Goal: Information Seeking & Learning: Learn about a topic

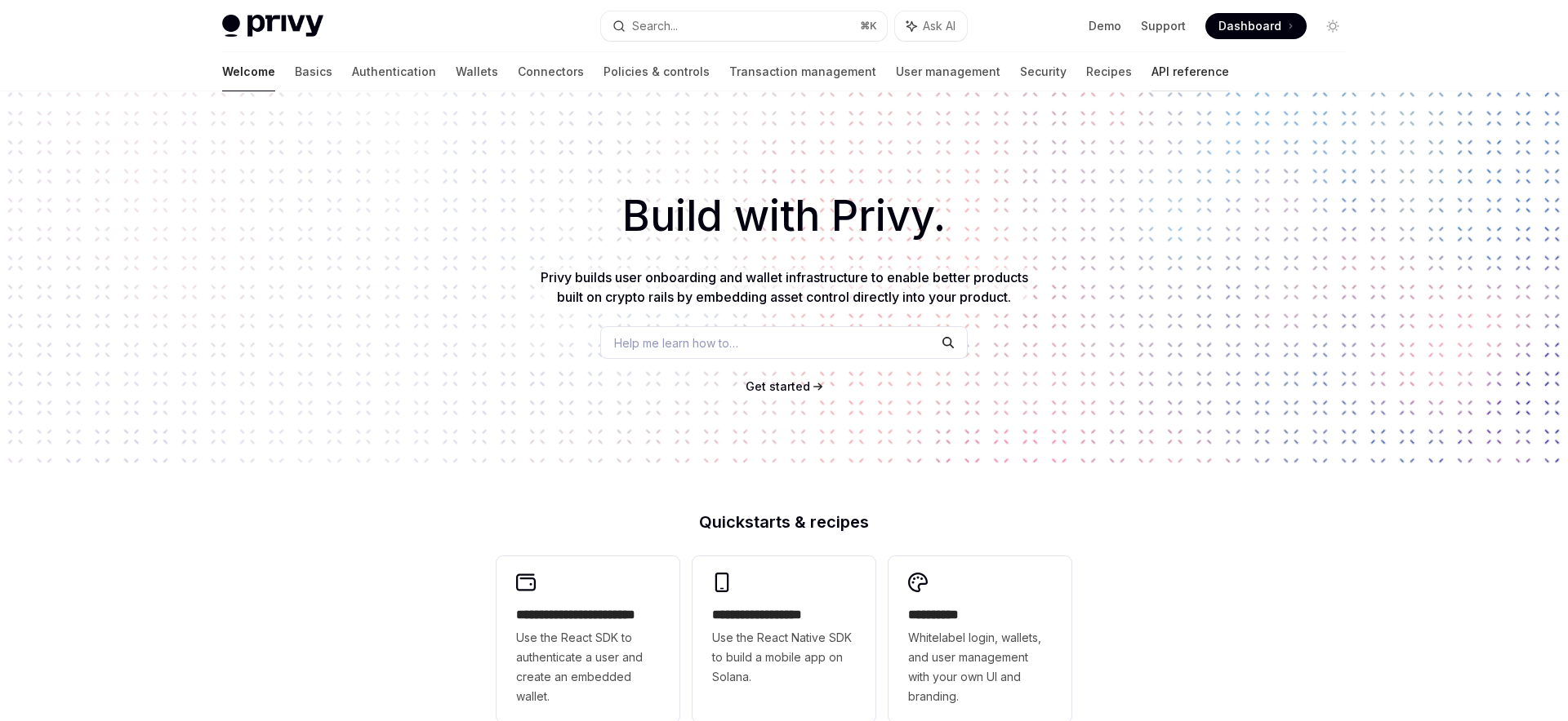
click at [1151, 81] on link "API reference" at bounding box center [1190, 71] width 78 height 39
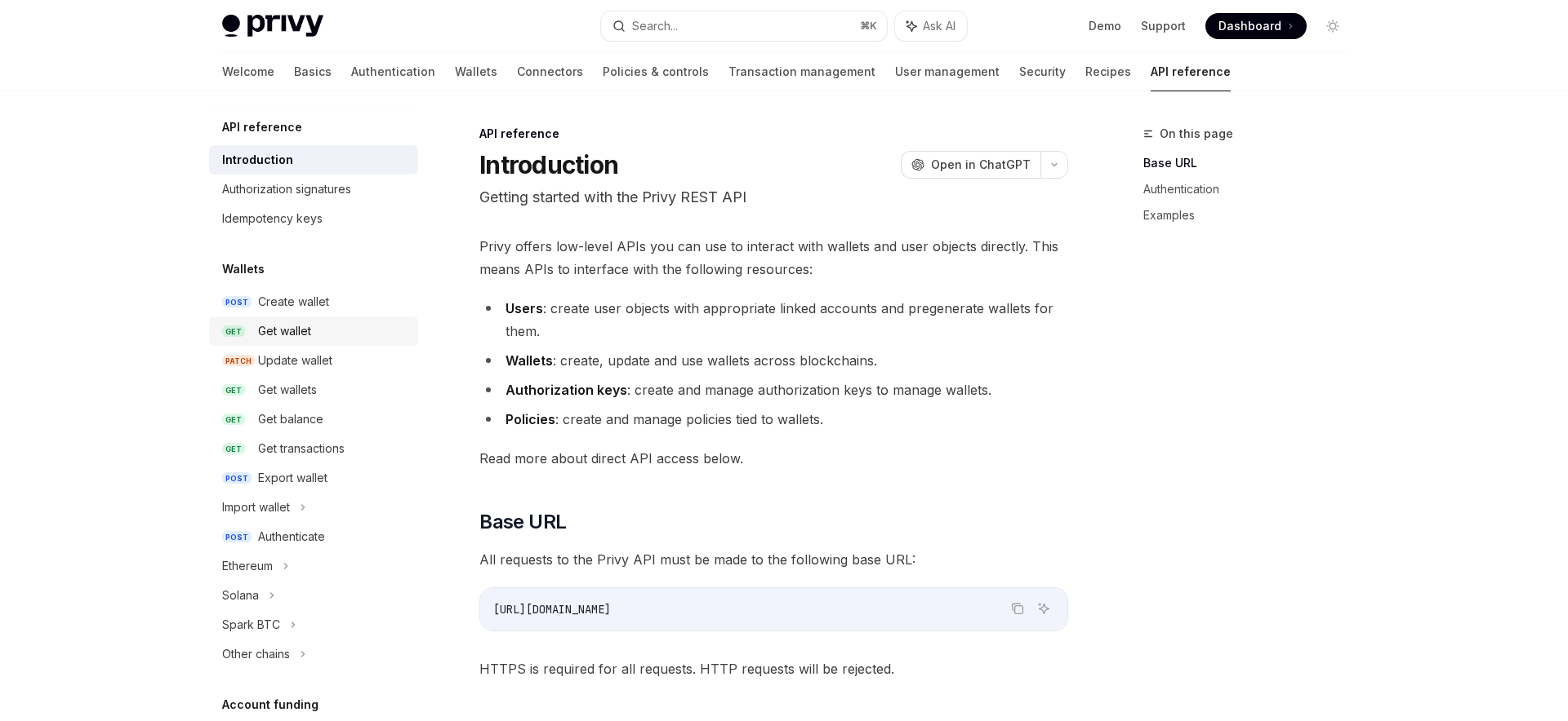
click at [319, 327] on div "Get wallet" at bounding box center [333, 331] width 150 height 19
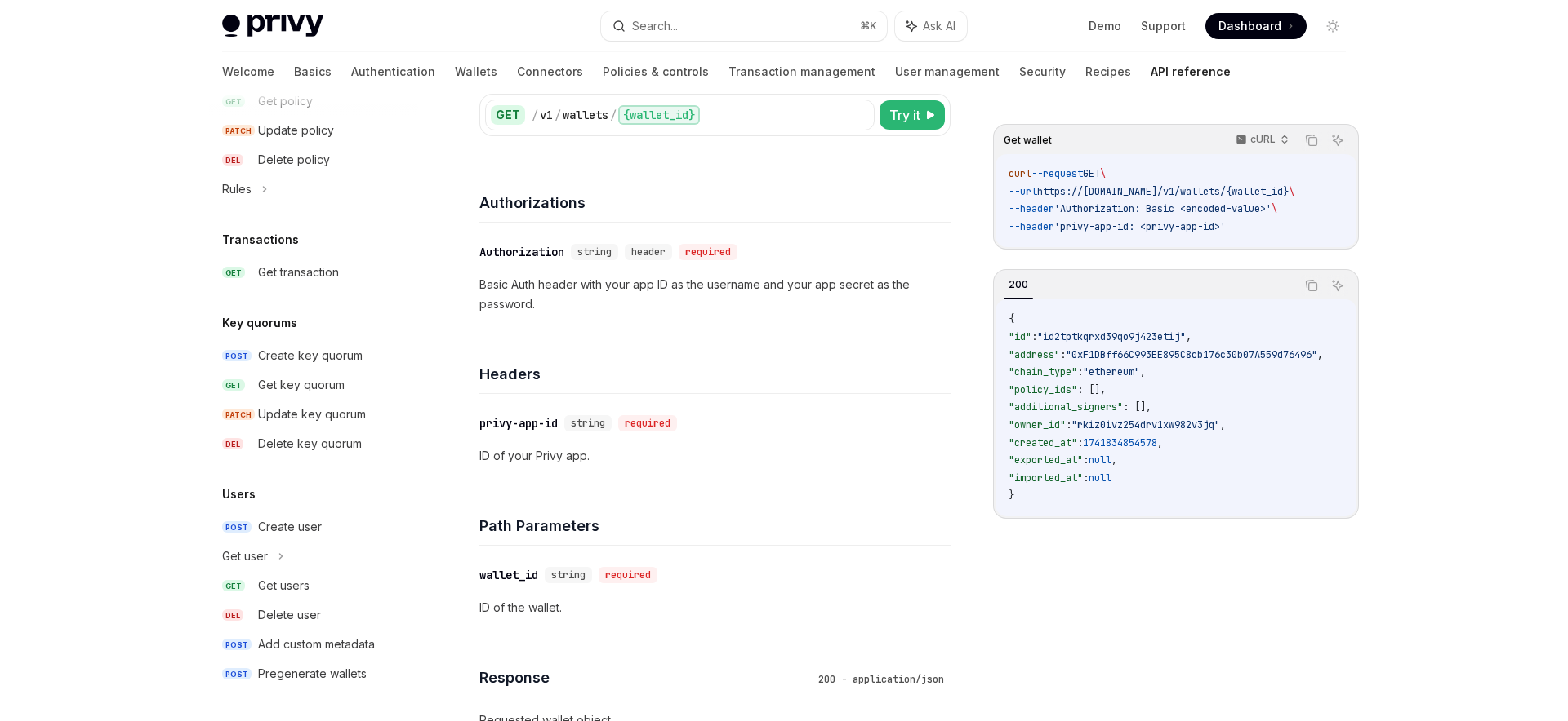
scroll to position [138, 0]
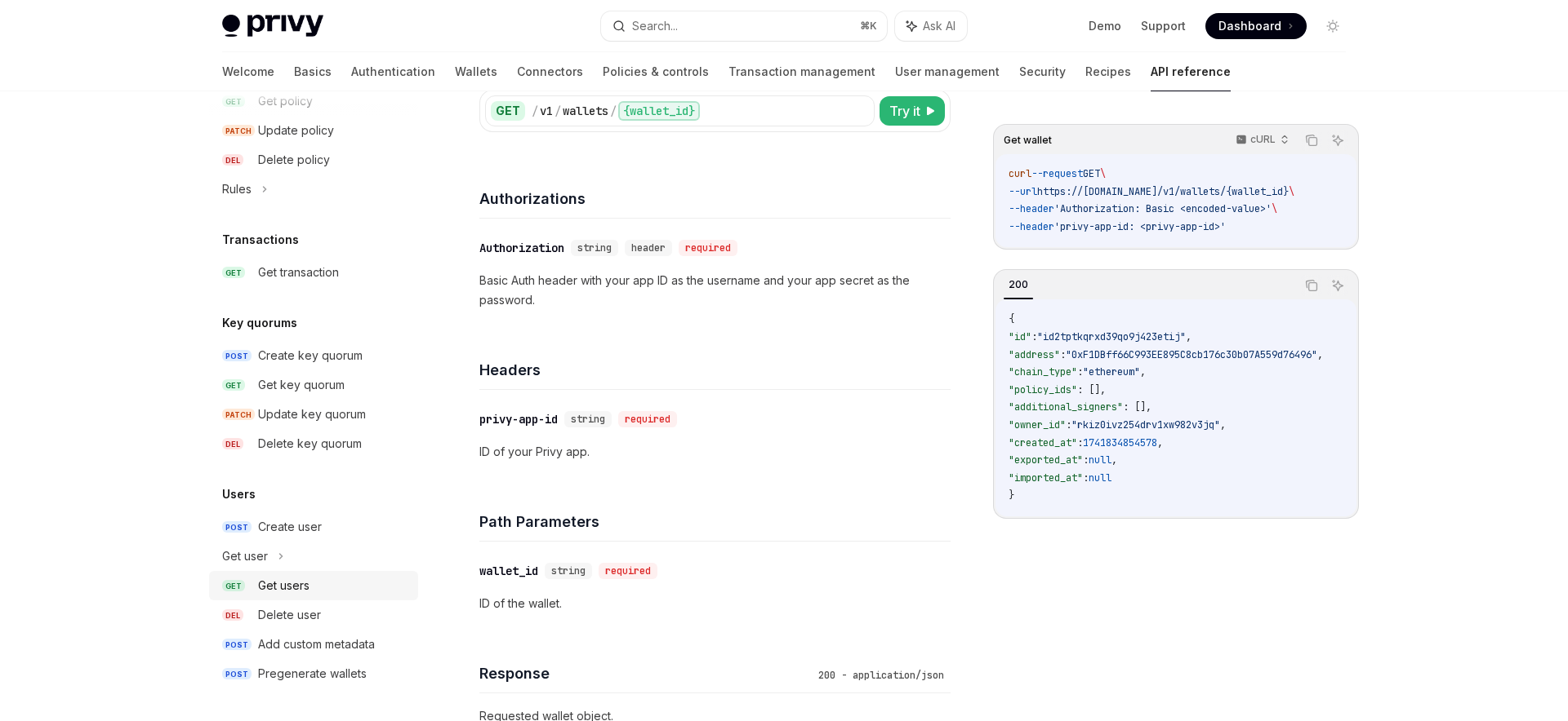
click at [277, 587] on div "Get users" at bounding box center [283, 585] width 51 height 19
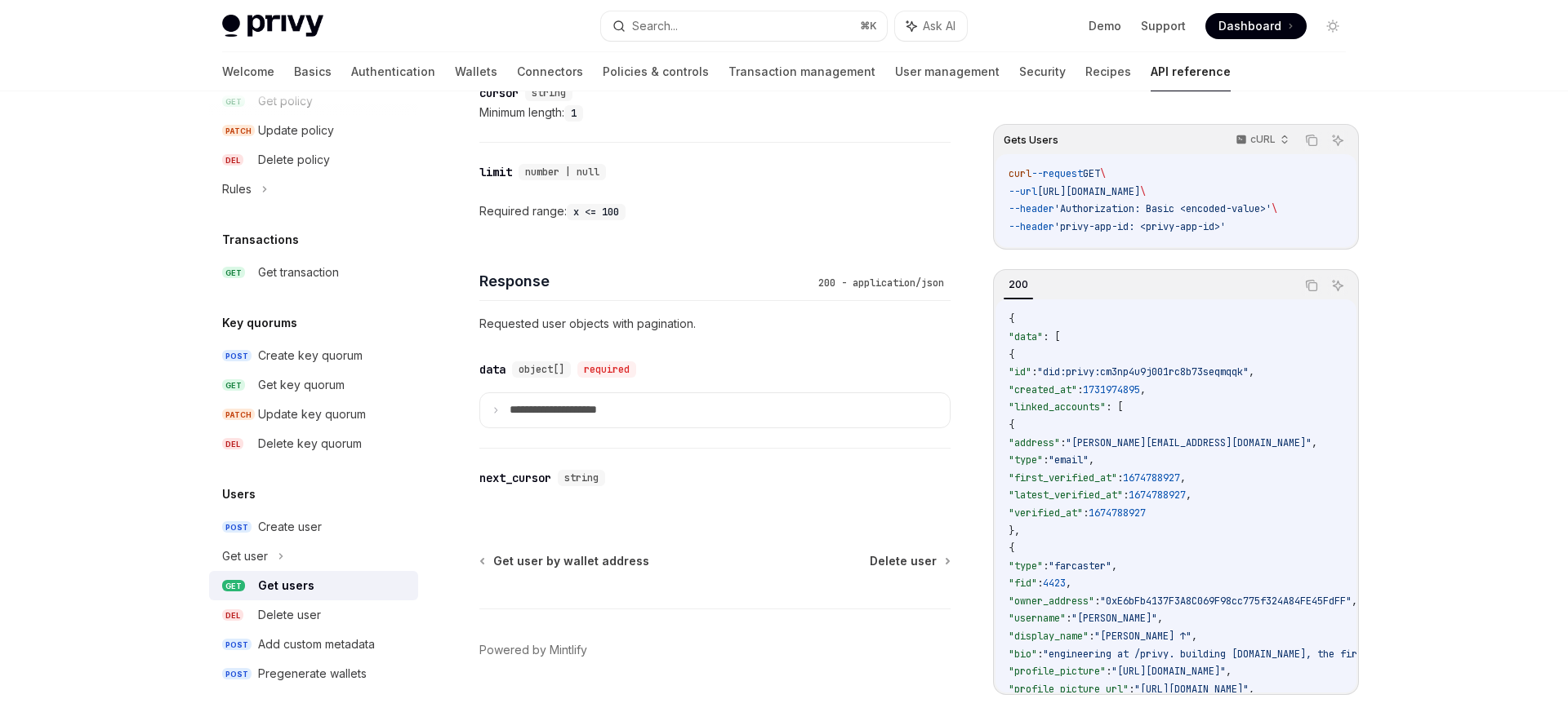
scroll to position [645, 0]
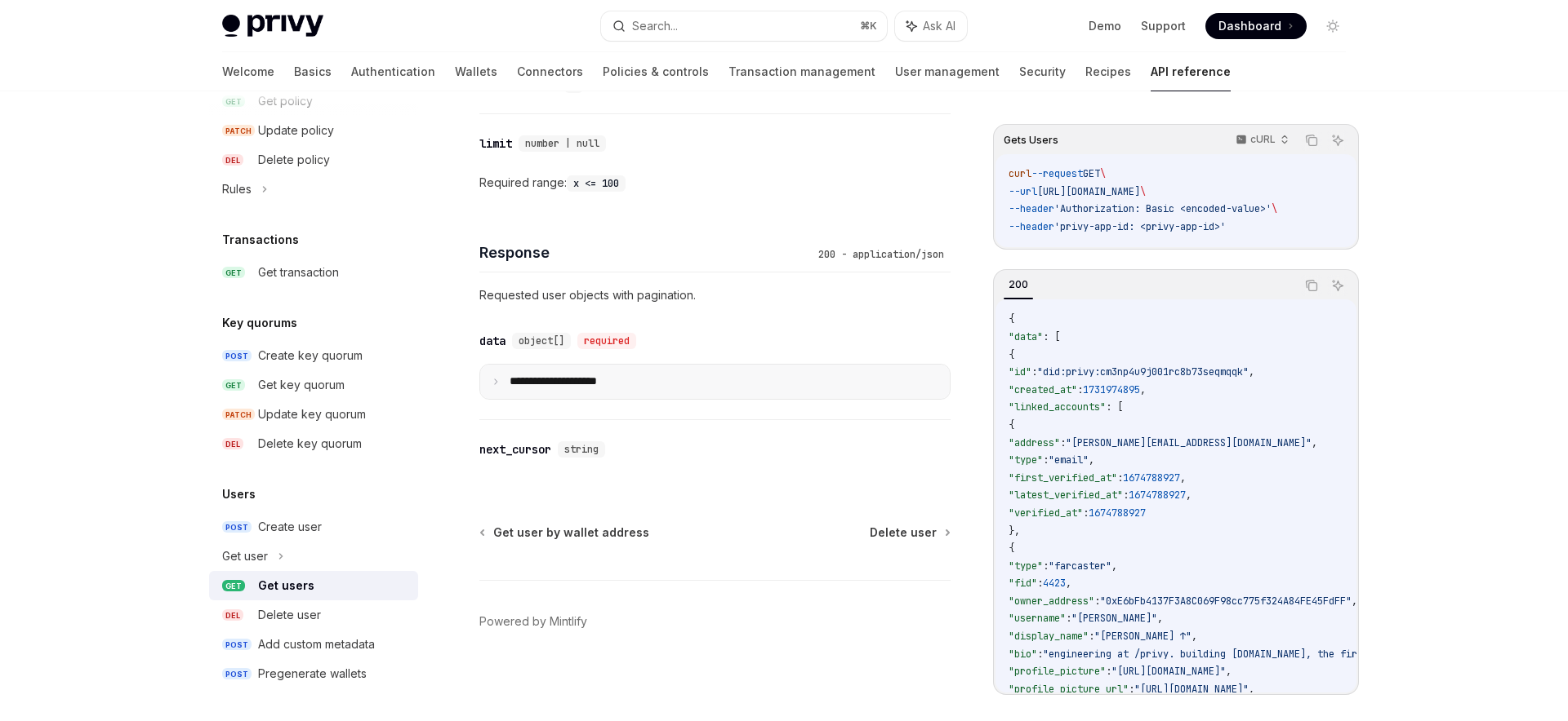
click at [495, 381] on icon at bounding box center [495, 382] width 8 height 8
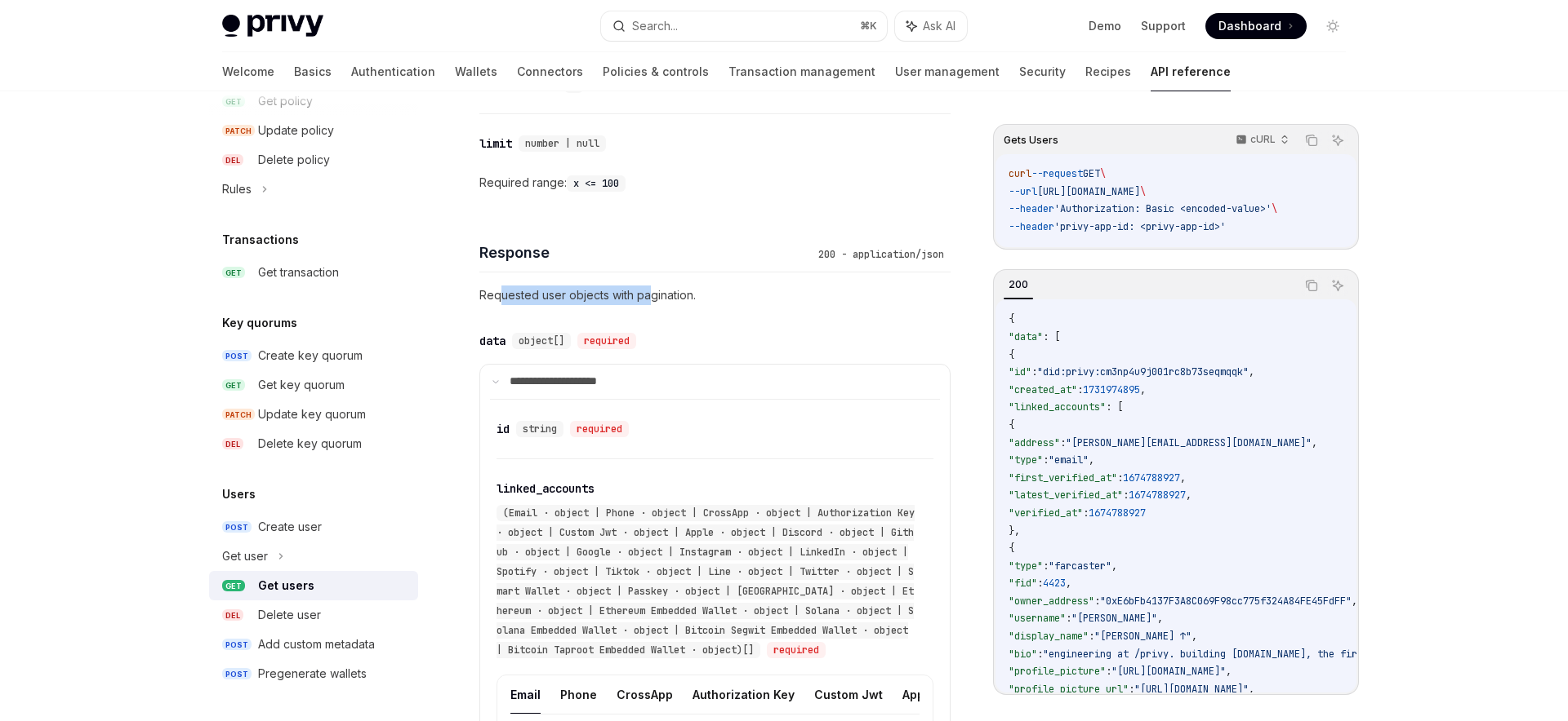
drag, startPoint x: 500, startPoint y: 300, endPoint x: 650, endPoint y: 300, distance: 150.0
click at [650, 300] on p "Requested user objects with pagination." at bounding box center [715, 295] width 471 height 19
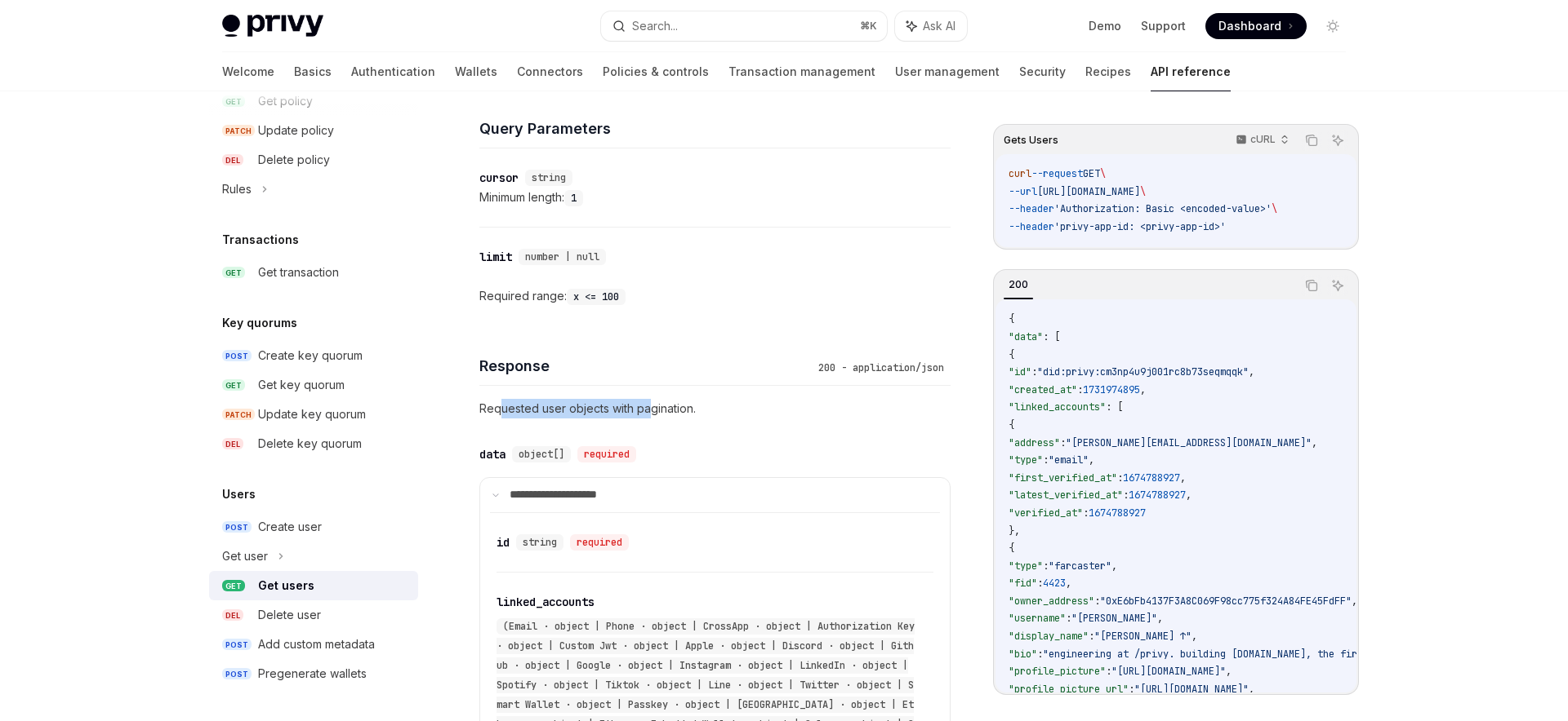
scroll to position [522, 0]
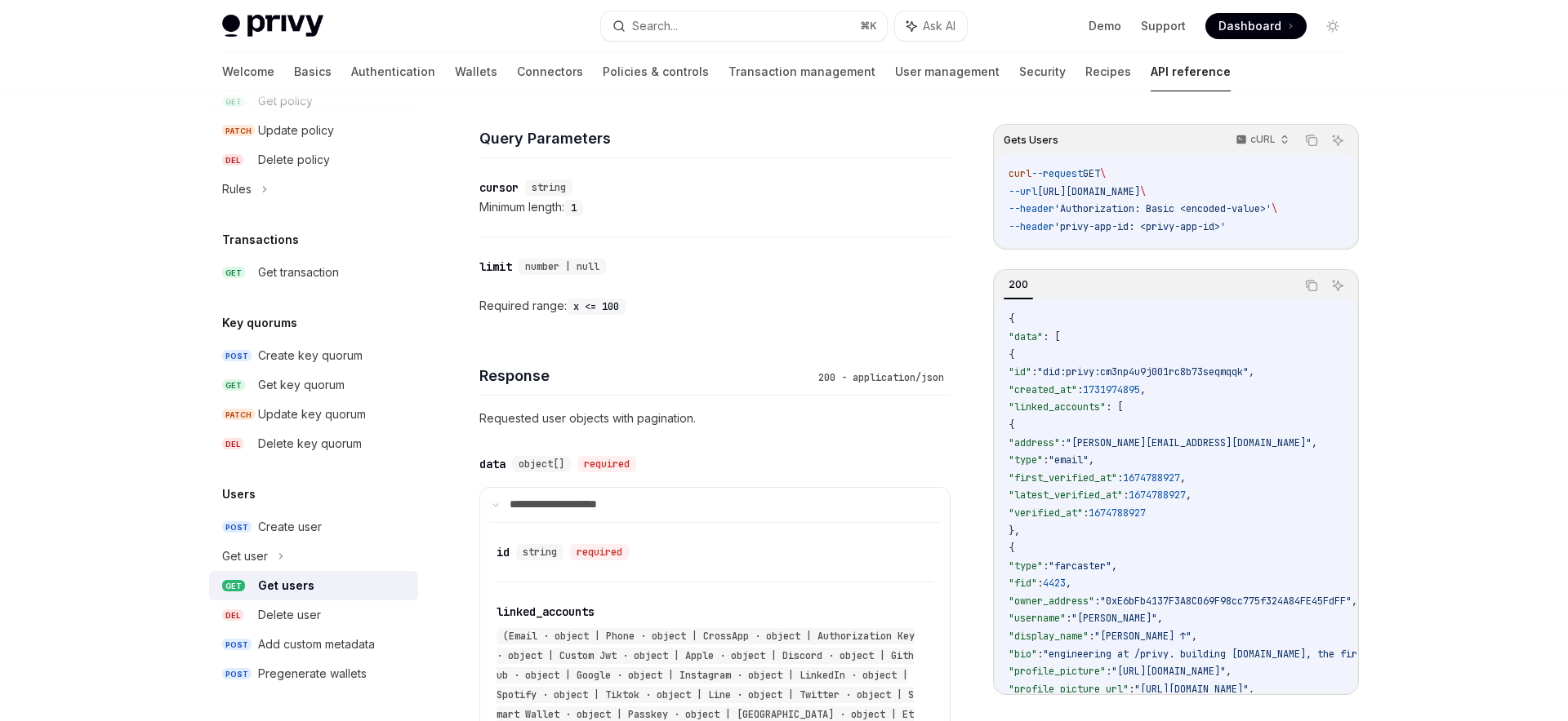
click at [499, 305] on div "Required range: x <= 100" at bounding box center [715, 306] width 471 height 19
drag, startPoint x: 574, startPoint y: 306, endPoint x: 626, endPoint y: 304, distance: 52.0
click at [625, 304] on code "x <= 100" at bounding box center [595, 307] width 59 height 16
click at [542, 306] on div "Required range: x <= 100" at bounding box center [715, 306] width 471 height 19
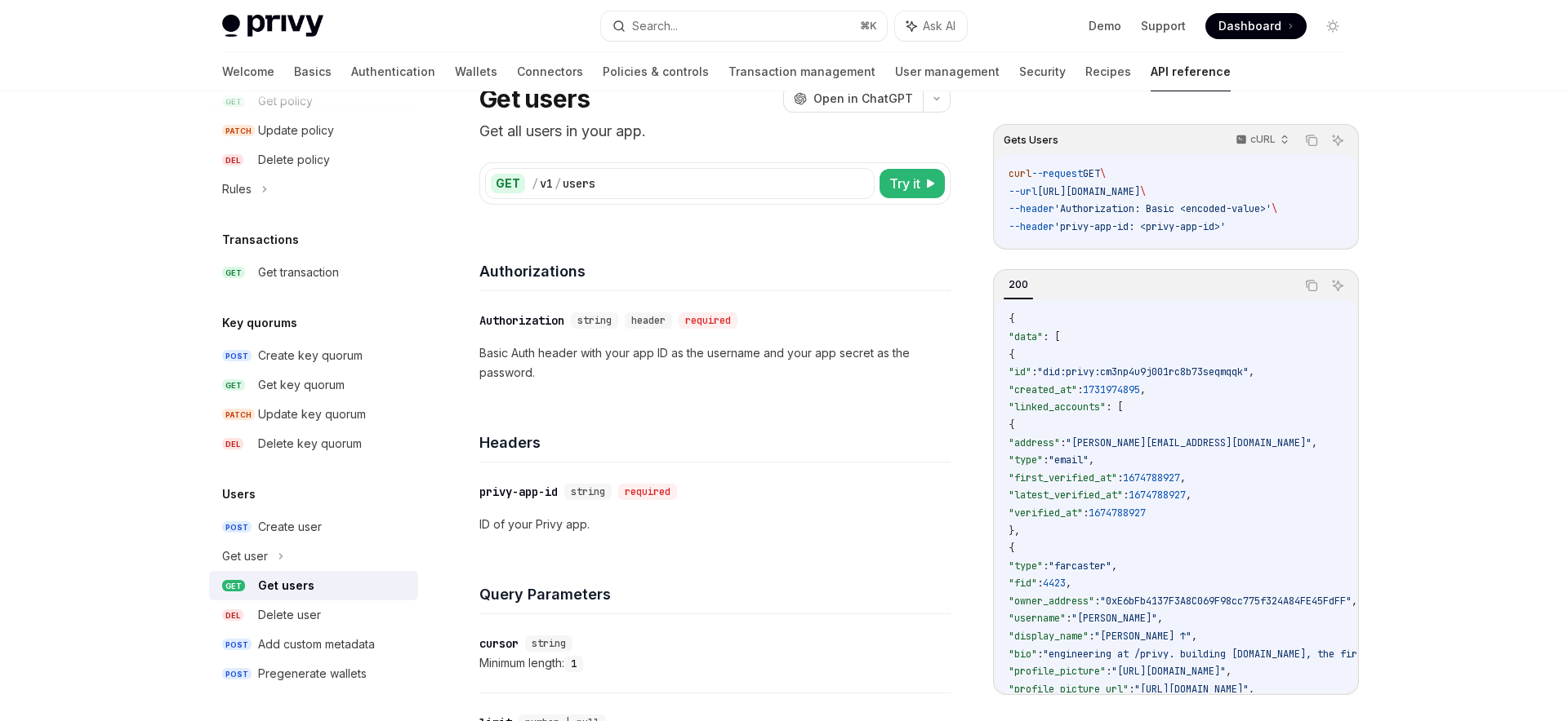
scroll to position [0, 0]
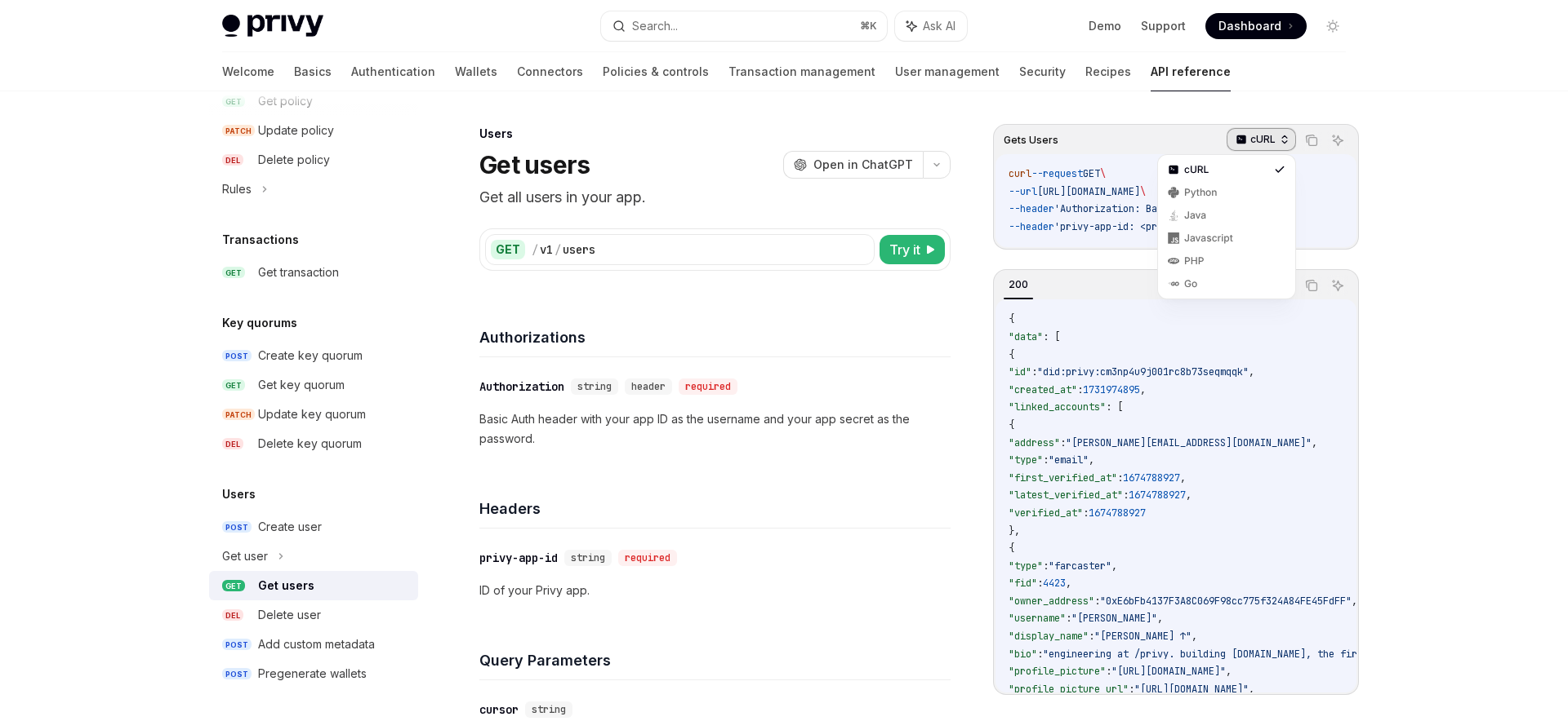
click at [1282, 137] on icon "button" at bounding box center [1284, 139] width 12 height 12
click at [1201, 199] on div "Python" at bounding box center [1227, 192] width 131 height 23
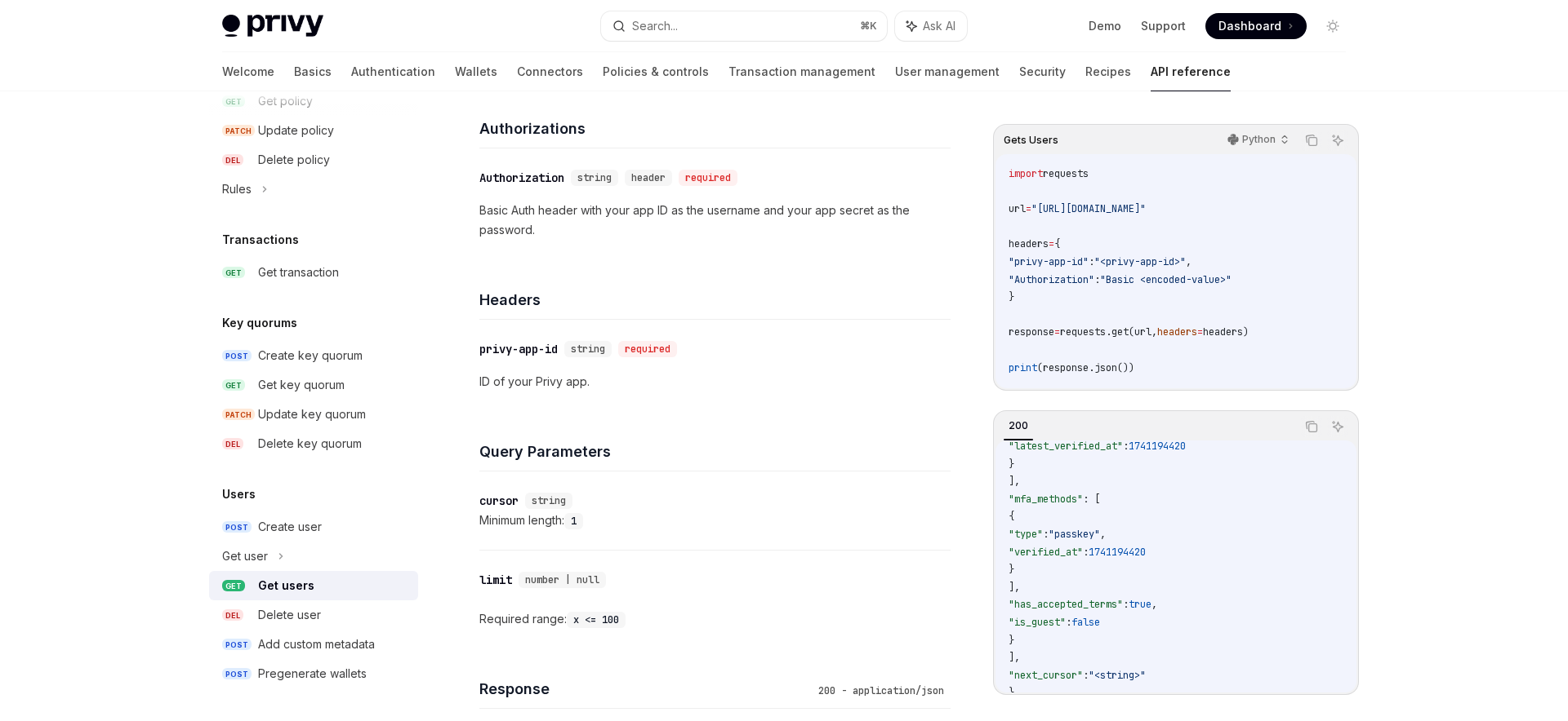
scroll to position [683, 0]
click at [1112, 550] on code "{ "data" : [ { "id" : "did:privy:cm3np4u9j001rc8b73seqmqqk" , "created_at" : 17…" at bounding box center [1411, 234] width 807 height 916
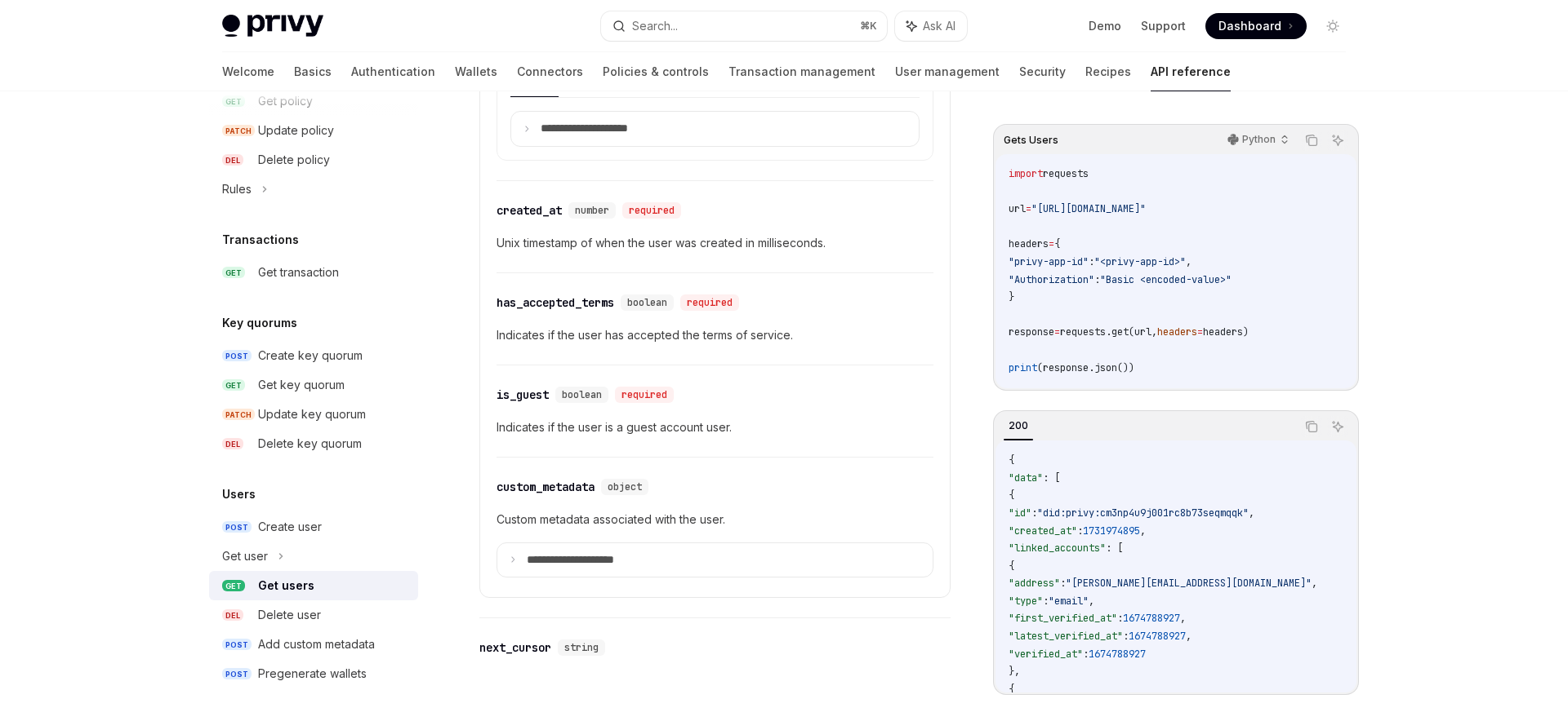
scroll to position [1465, 0]
click at [562, 592] on details "**********" at bounding box center [715, 68] width 471 height 1049
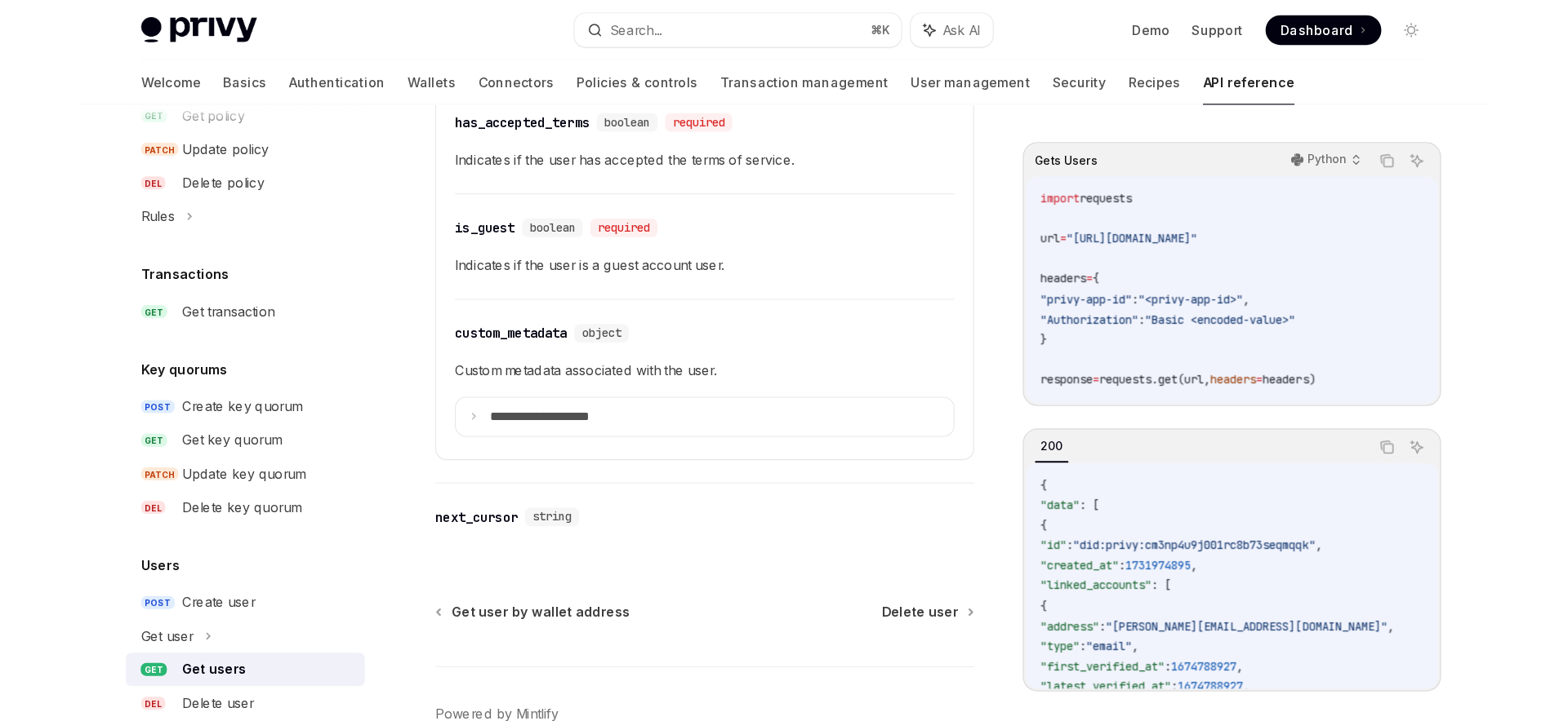
scroll to position [243, 0]
type textarea "*"
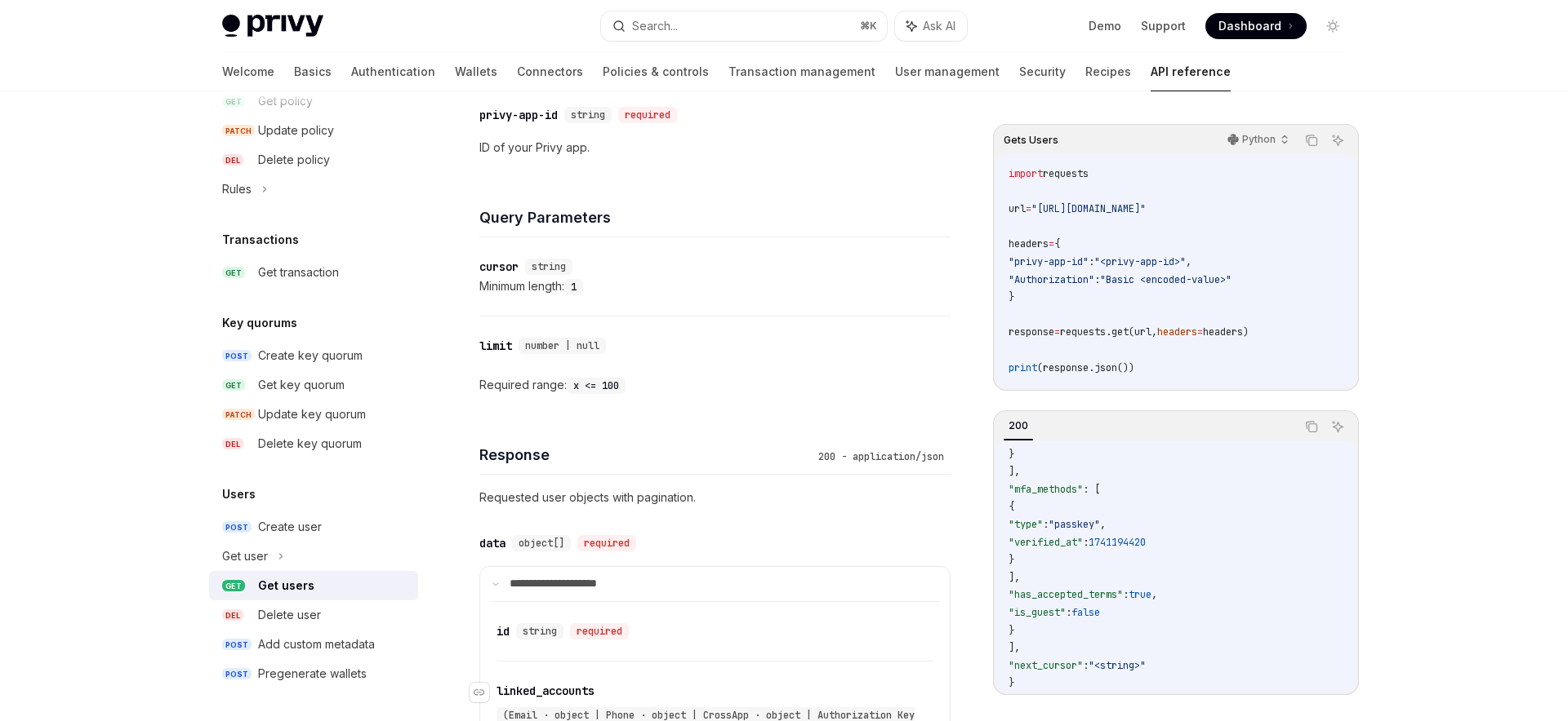
scroll to position [0, 0]
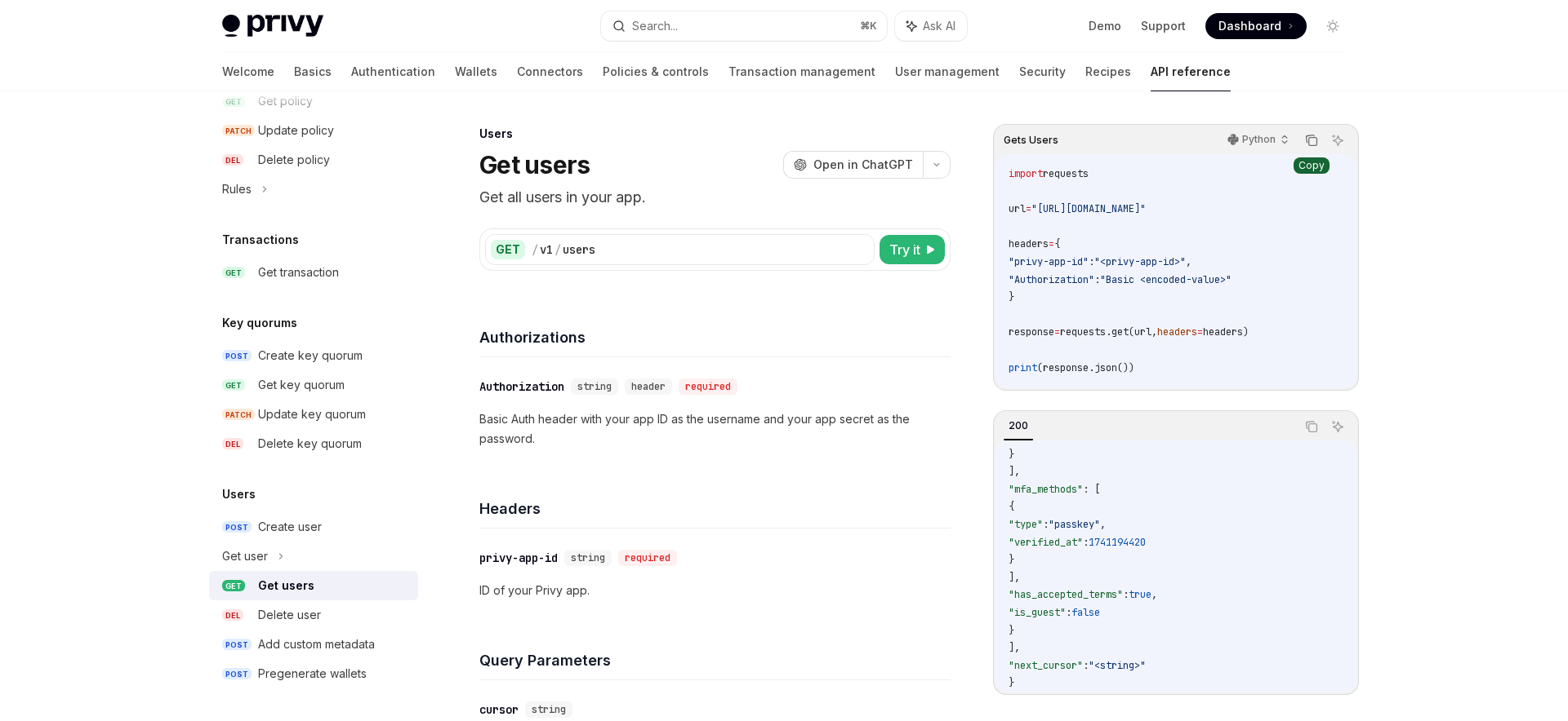
click at [1315, 144] on icon "Copy the contents from the code block" at bounding box center [1311, 140] width 13 height 13
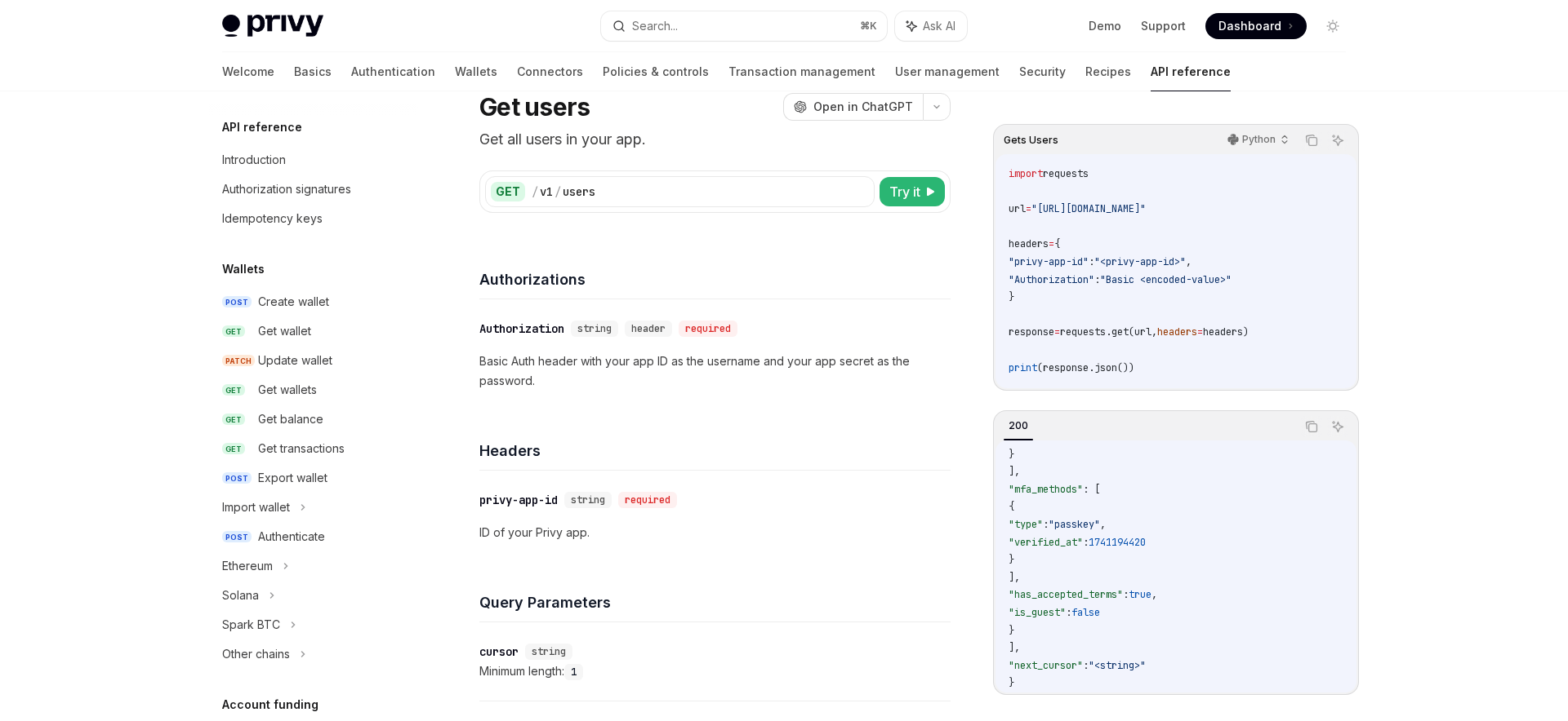
scroll to position [8, 0]
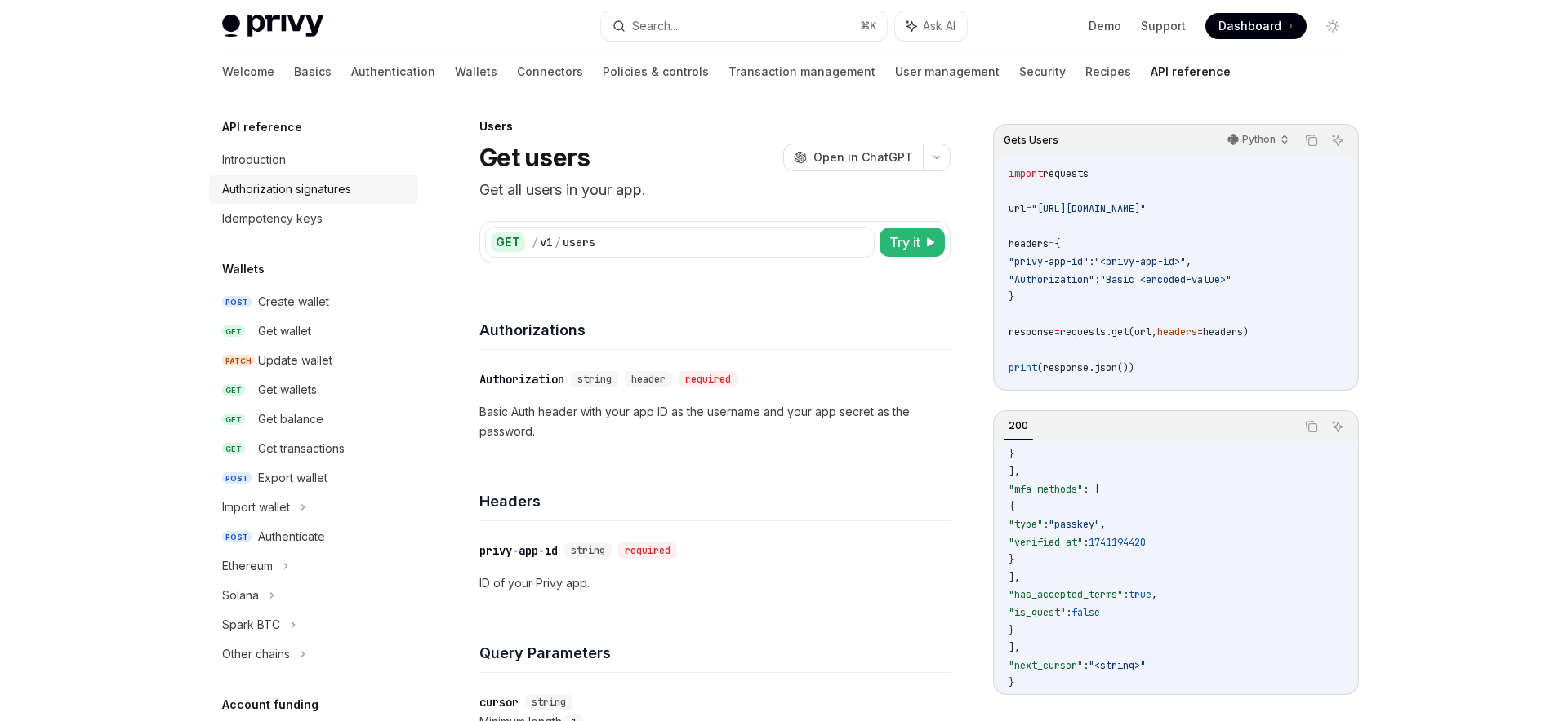
click at [327, 193] on div "Authorization signatures" at bounding box center [287, 189] width 129 height 19
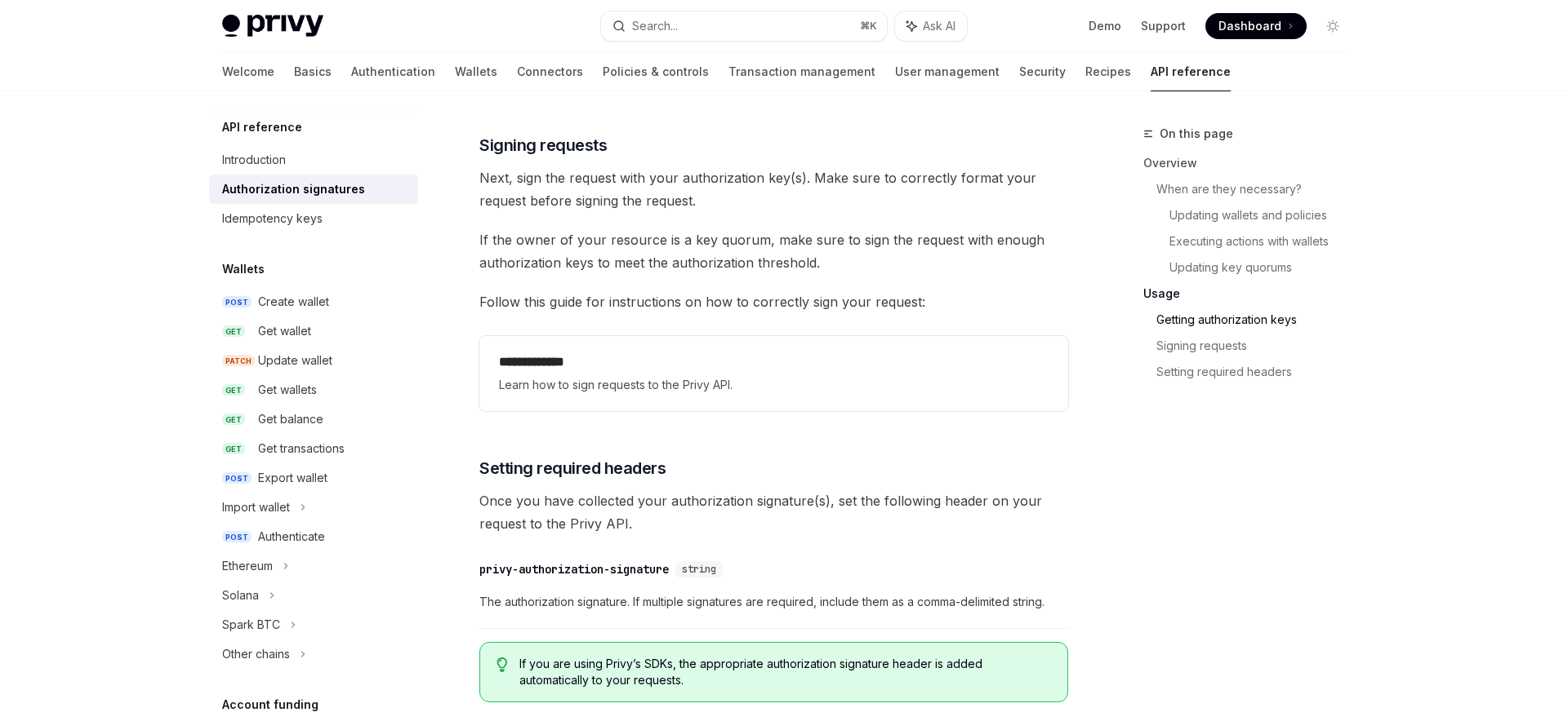
scroll to position [2537, 0]
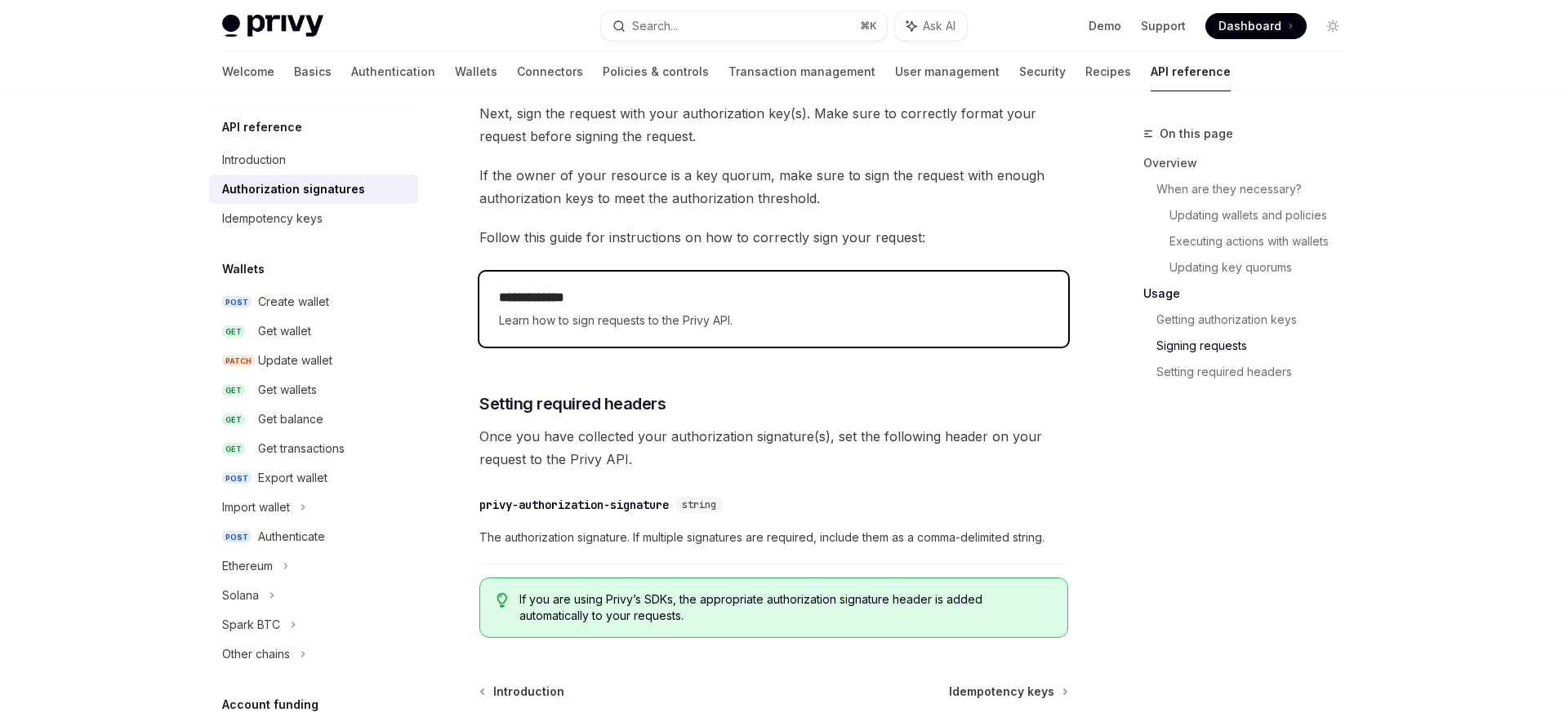
click at [610, 306] on h2 "**********" at bounding box center [773, 298] width 549 height 19
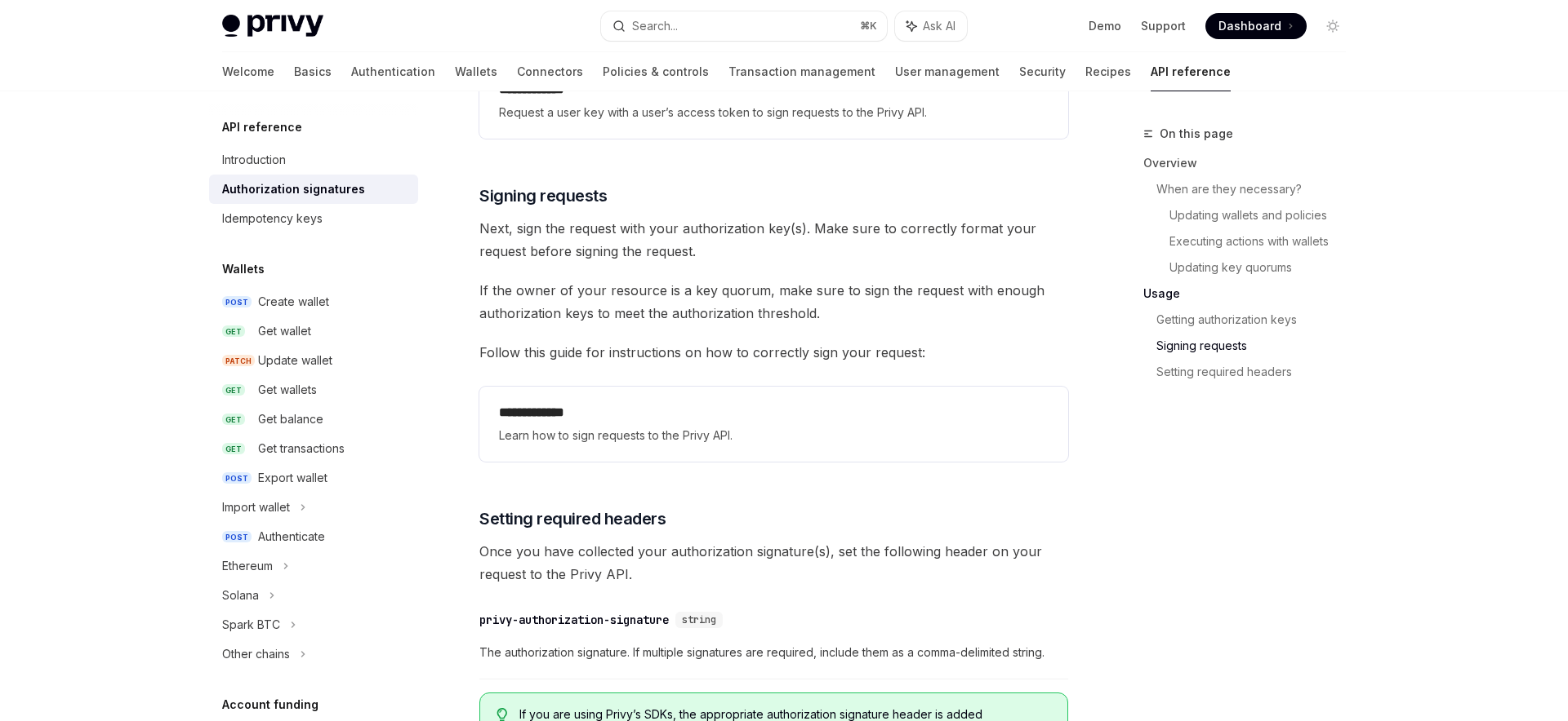
scroll to position [2409, 0]
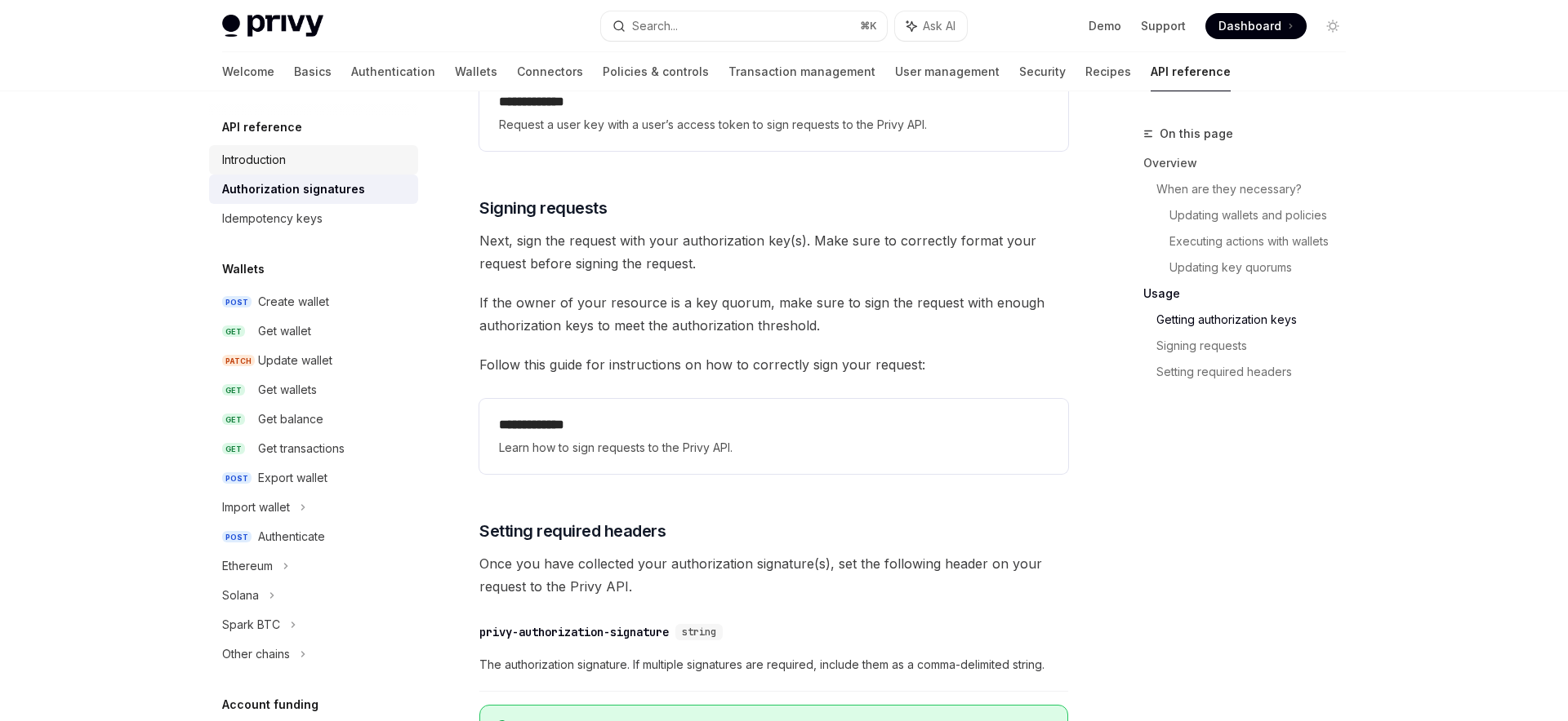
click at [272, 156] on div "Introduction" at bounding box center [254, 160] width 63 height 19
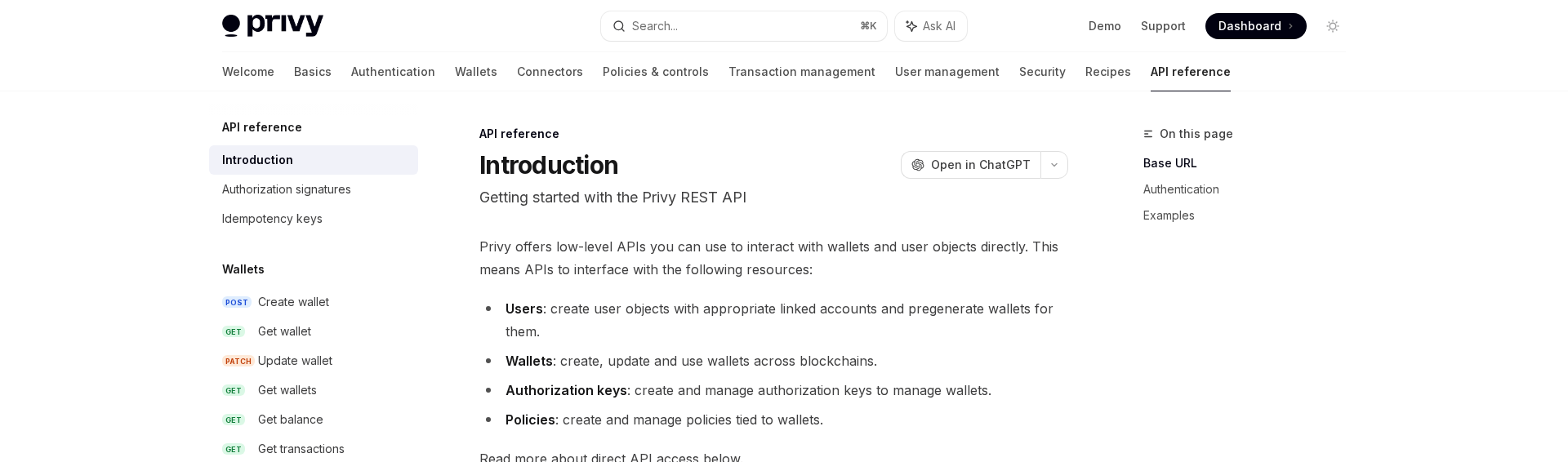
type textarea "*"
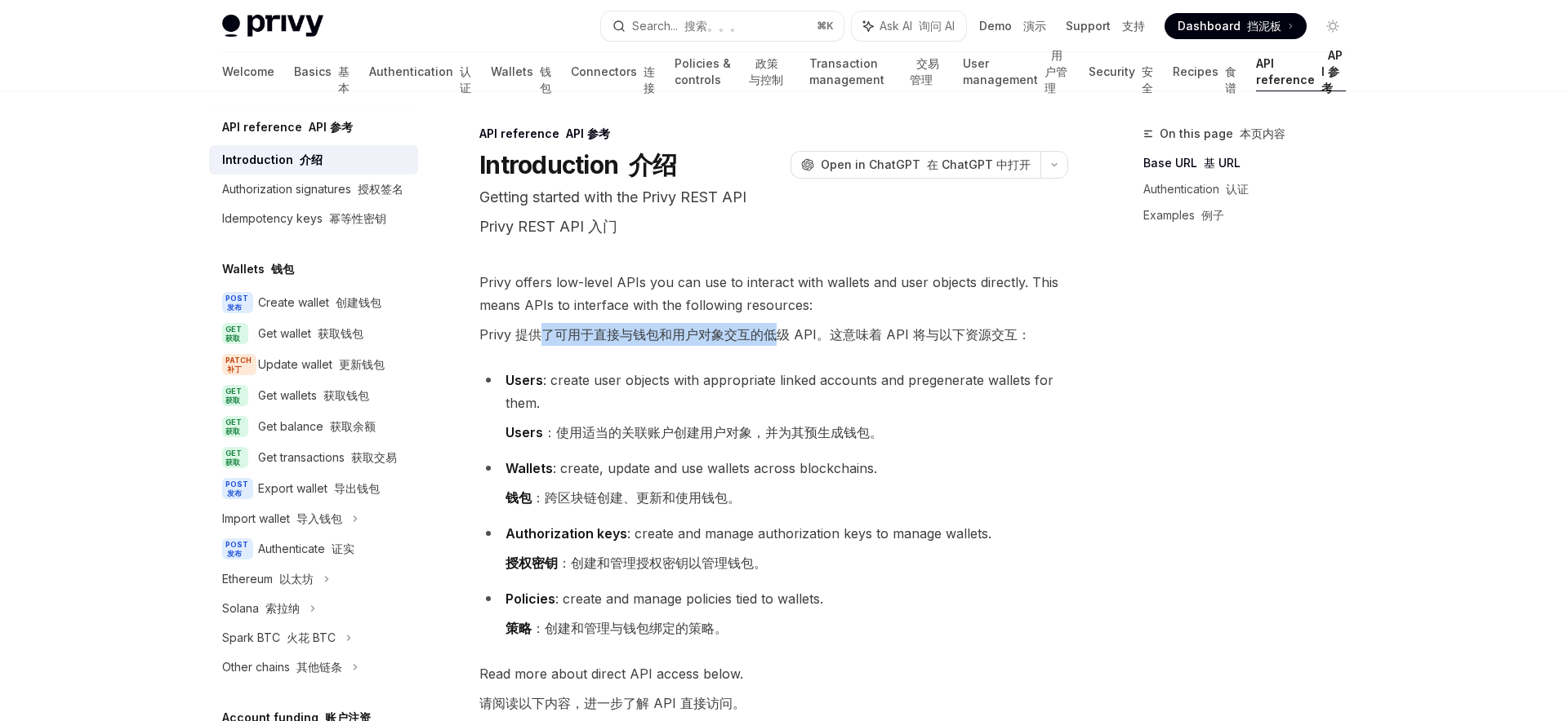
drag, startPoint x: 545, startPoint y: 336, endPoint x: 775, endPoint y: 337, distance: 230.0
click at [775, 337] on font "Privy 提供了可用于直接与钱包和用户对象交互的低级 API。这意味着 API 将与以下资源交互：" at bounding box center [754, 335] width 551 height 16
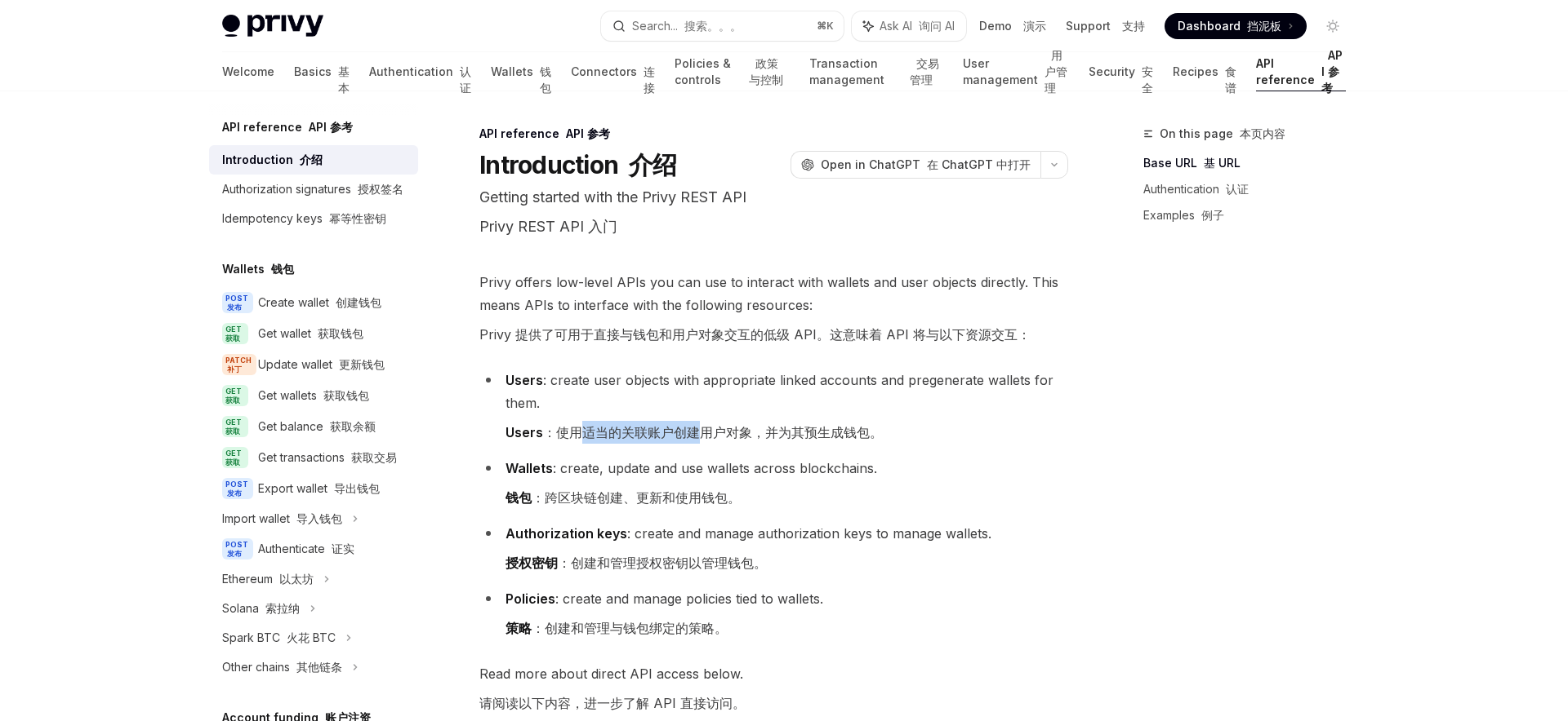
drag, startPoint x: 582, startPoint y: 435, endPoint x: 698, endPoint y: 442, distance: 116.2
click at [698, 442] on font "Users ：使用适当的关联账户创建用户对象，并为其预生成钱包。" at bounding box center [694, 433] width 377 height 23
drag, startPoint x: 592, startPoint y: 565, endPoint x: 721, endPoint y: 561, distance: 129.1
click at [721, 561] on font "授权密钥 ：创建和管理授权密钥以管理钱包。" at bounding box center [636, 562] width 262 height 16
drag, startPoint x: 568, startPoint y: 632, endPoint x: 671, endPoint y: 634, distance: 103.0
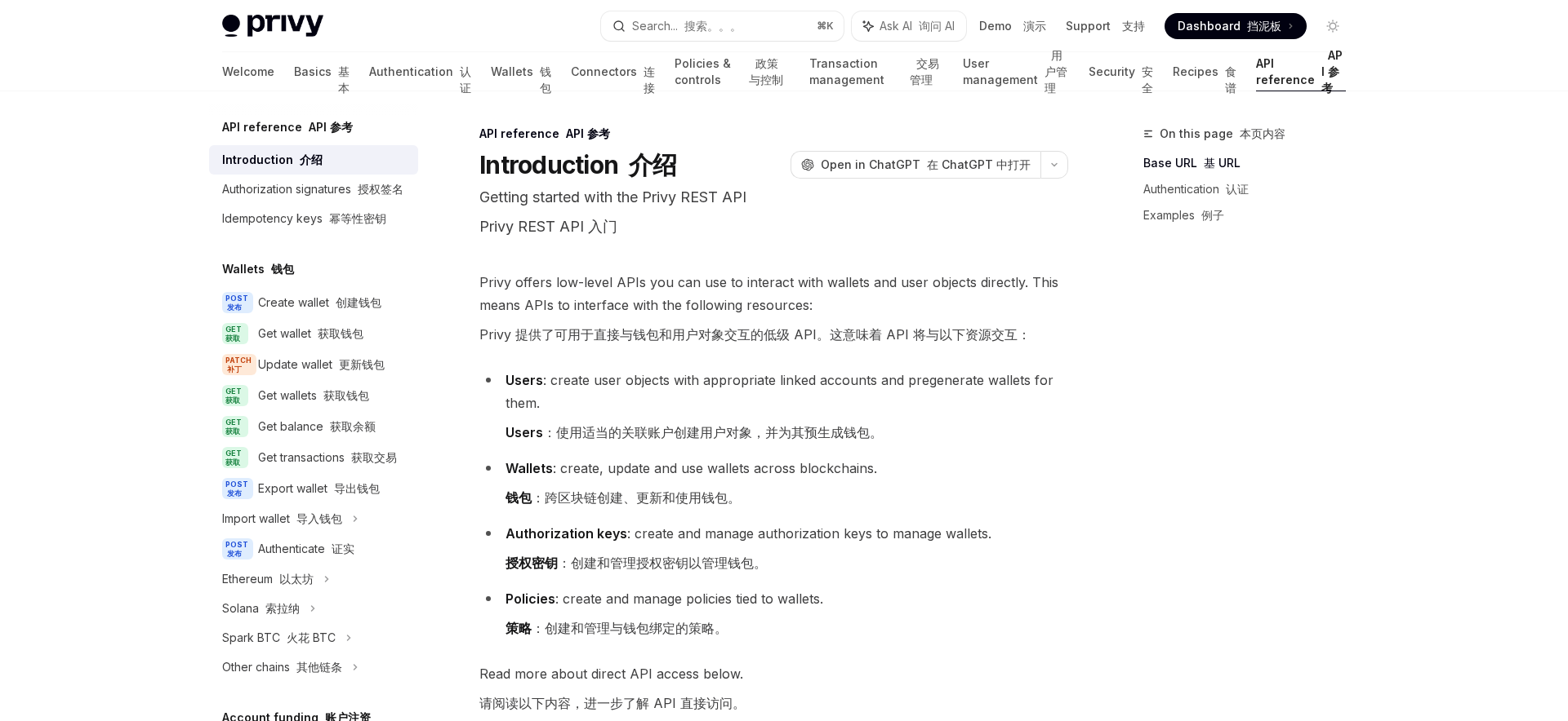
click at [671, 634] on font "策略 ：创建和管理与钱包绑定的策略。" at bounding box center [616, 628] width 222 height 16
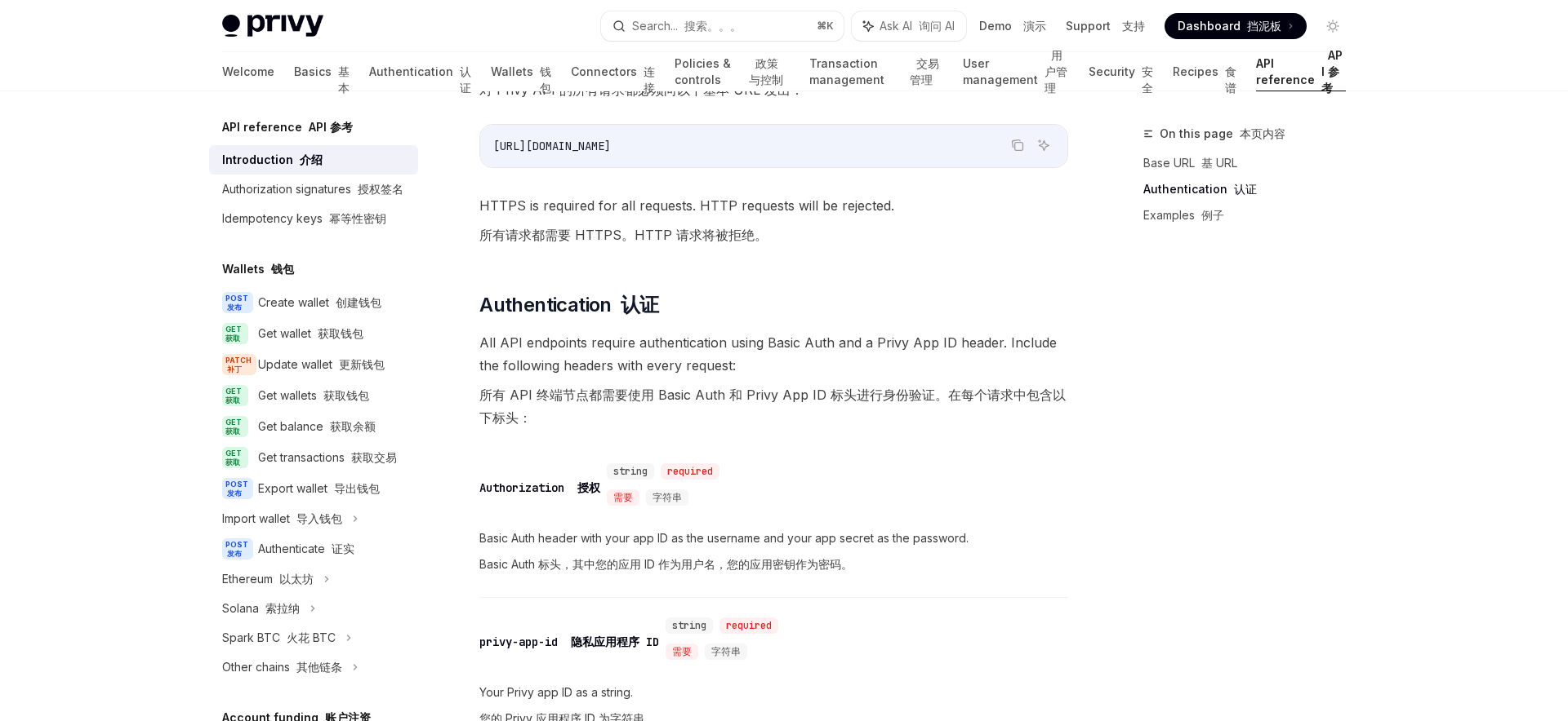
scroll to position [808, 0]
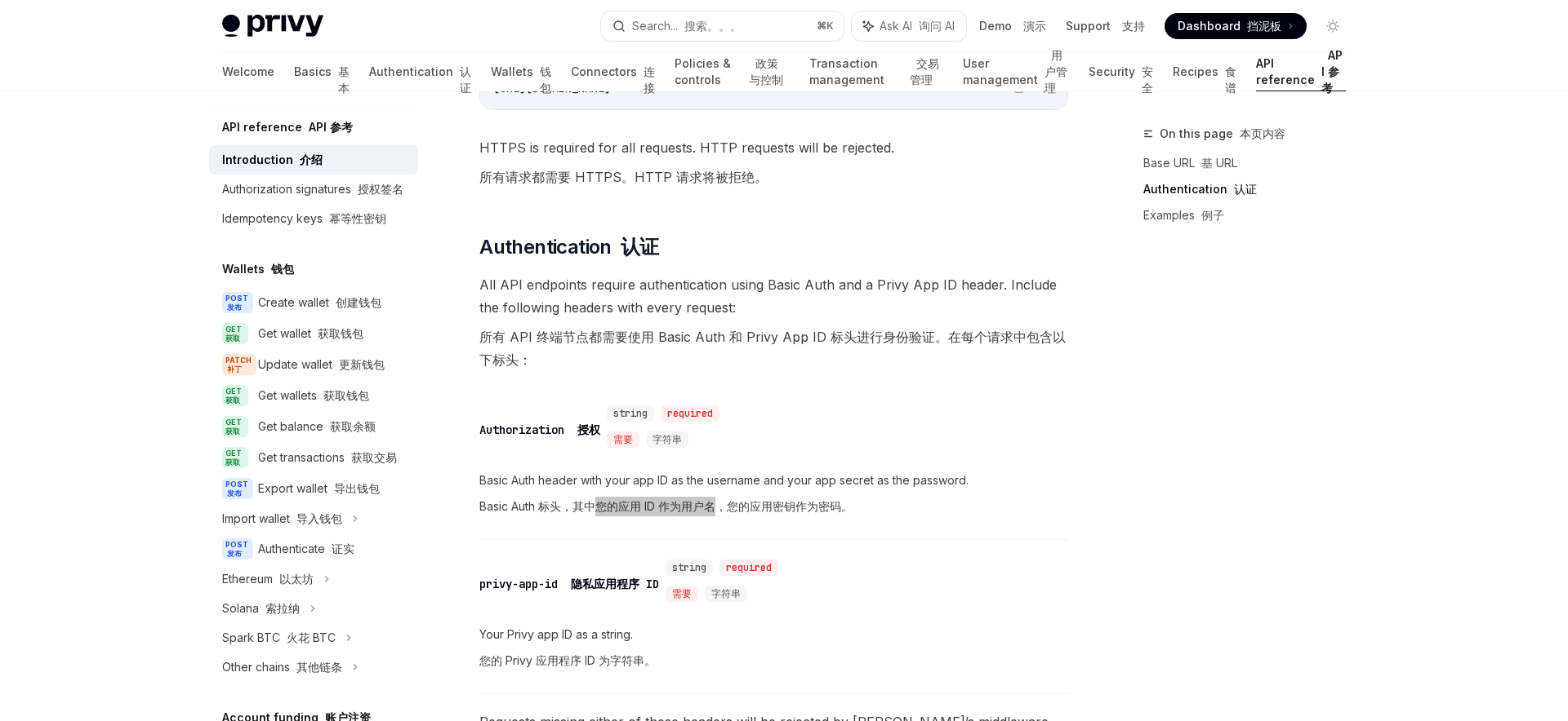
drag, startPoint x: 593, startPoint y: 510, endPoint x: 713, endPoint y: 515, distance: 120.1
click at [713, 515] on font "Basic Auth 标头，其中您的应用 ID 作为用户名，您的应用密钥作为密码。" at bounding box center [666, 507] width 373 height 19
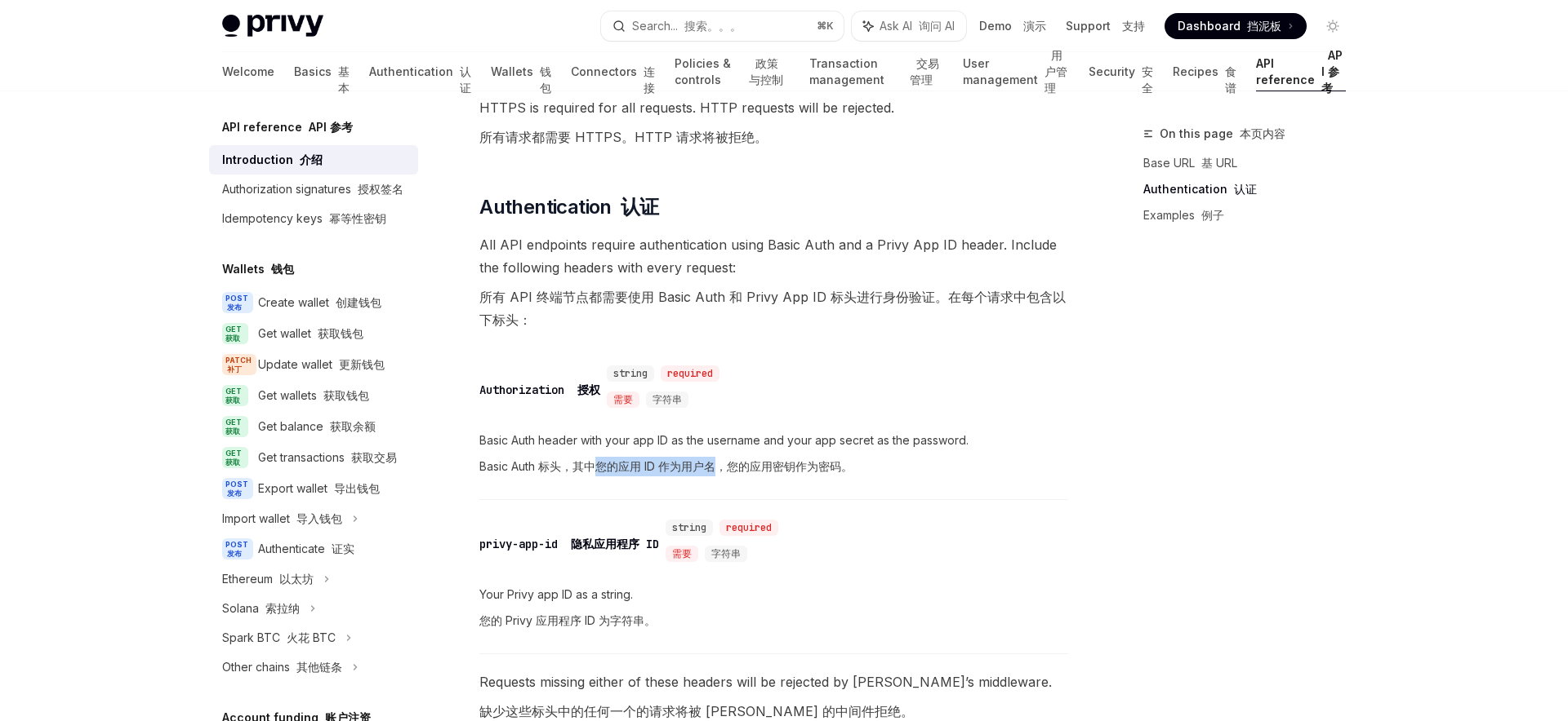
scroll to position [852, 0]
click at [602, 467] on font "Basic Auth 标头，其中您的应用 ID 作为用户名，您的应用密钥作为密码。" at bounding box center [666, 462] width 373 height 13
drag, startPoint x: 591, startPoint y: 465, endPoint x: 683, endPoint y: 462, distance: 92.0
click at [683, 462] on font "Basic Auth 标头，其中您的应用 ID 作为用户名，您的应用密钥作为密码。" at bounding box center [666, 462] width 373 height 13
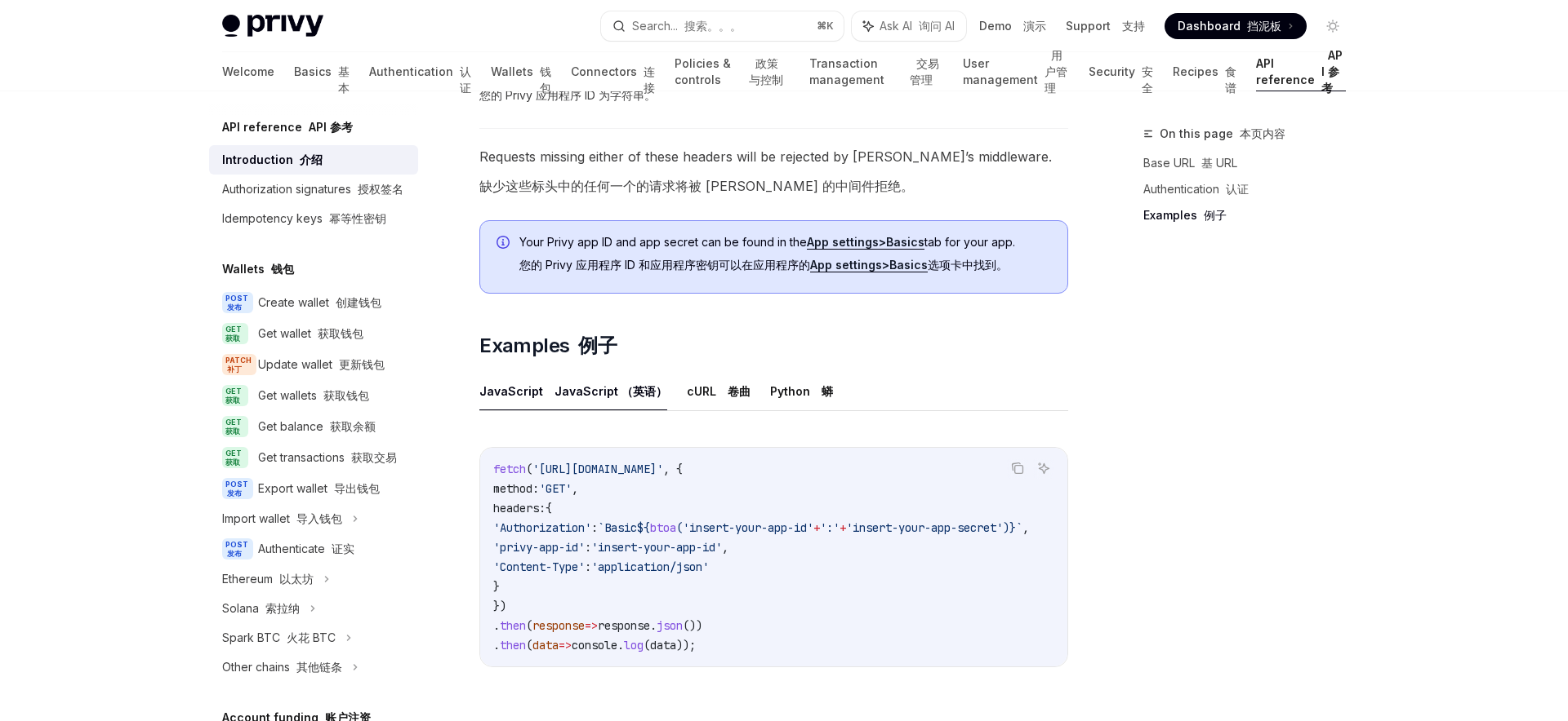
scroll to position [0, 4]
